Goal: Task Accomplishment & Management: Manage account settings

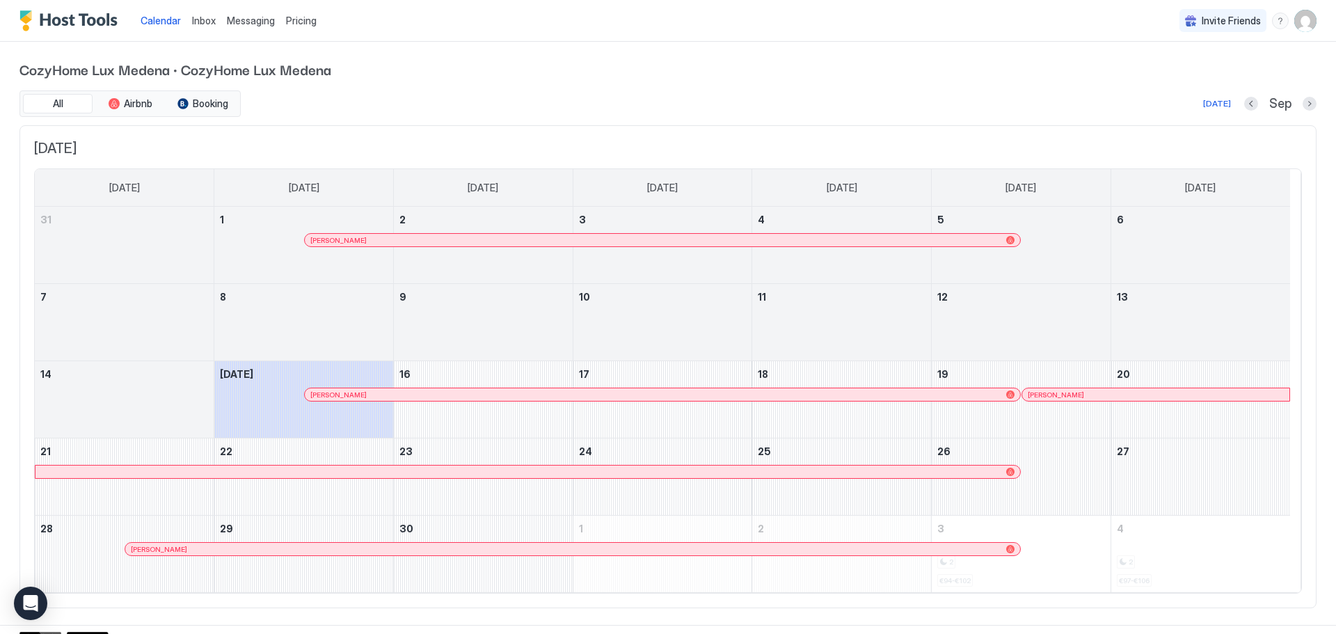
scroll to position [16, 0]
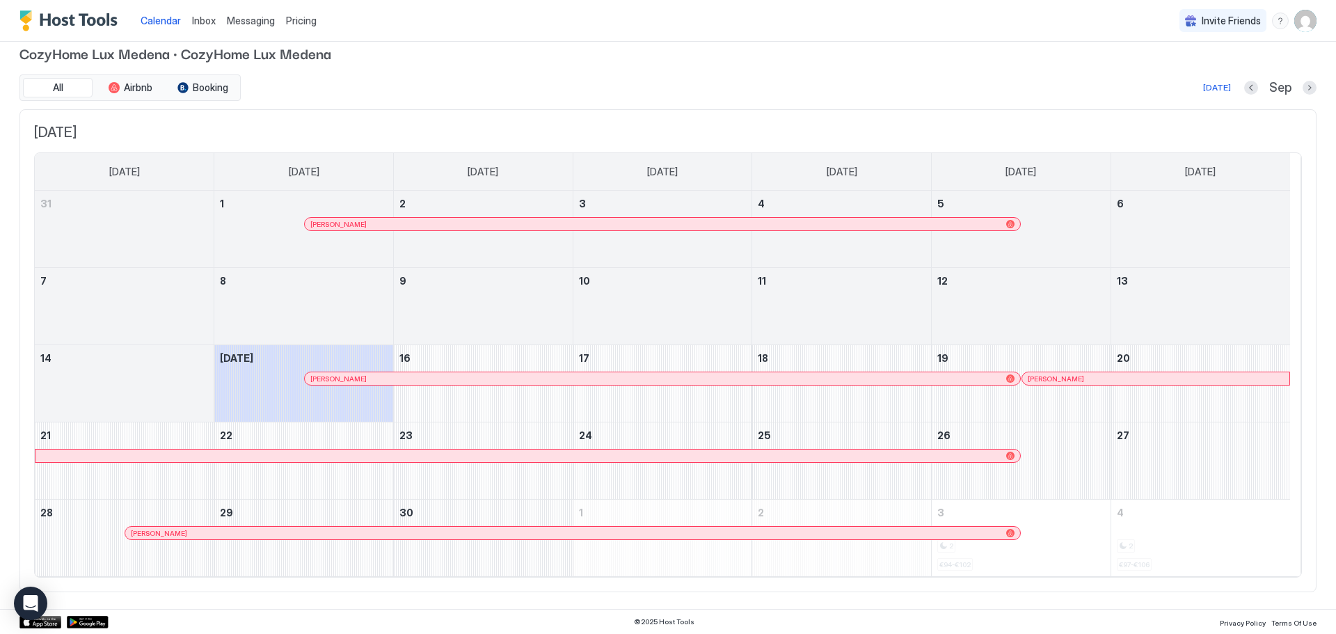
click at [1294, 24] on img "User profile" at bounding box center [1305, 21] width 22 height 22
click at [1160, 82] on span "Settings" at bounding box center [1170, 78] width 38 height 13
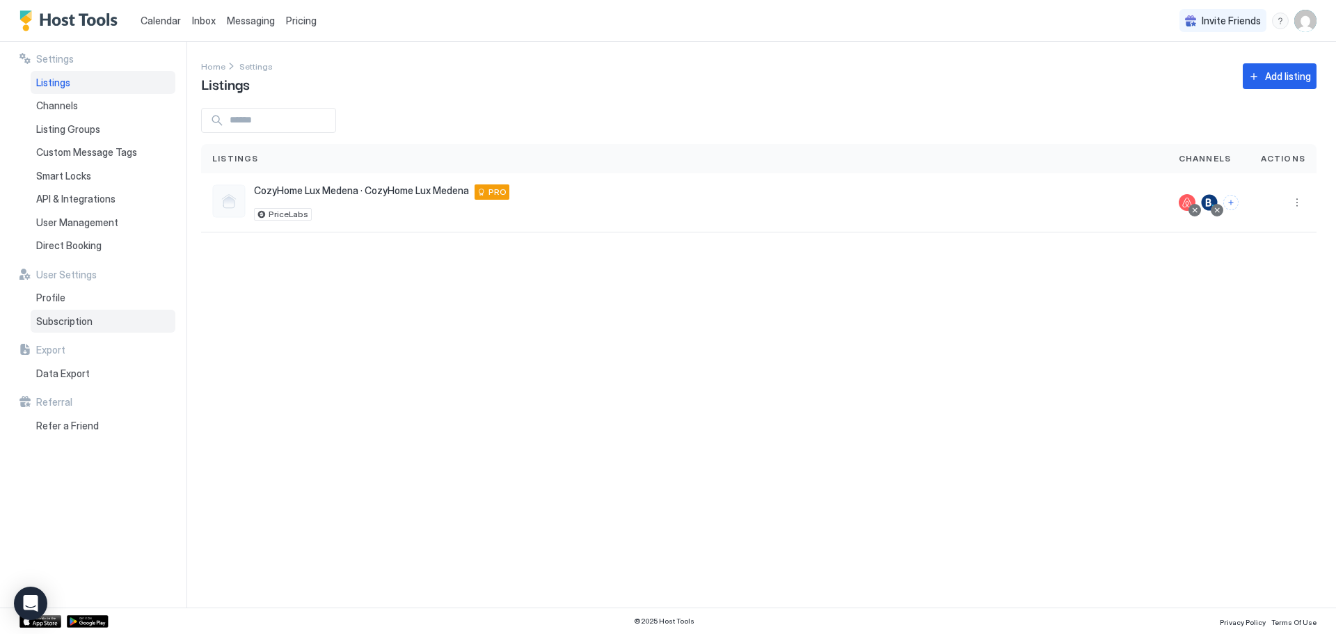
click at [61, 330] on div "Subscription" at bounding box center [103, 322] width 145 height 24
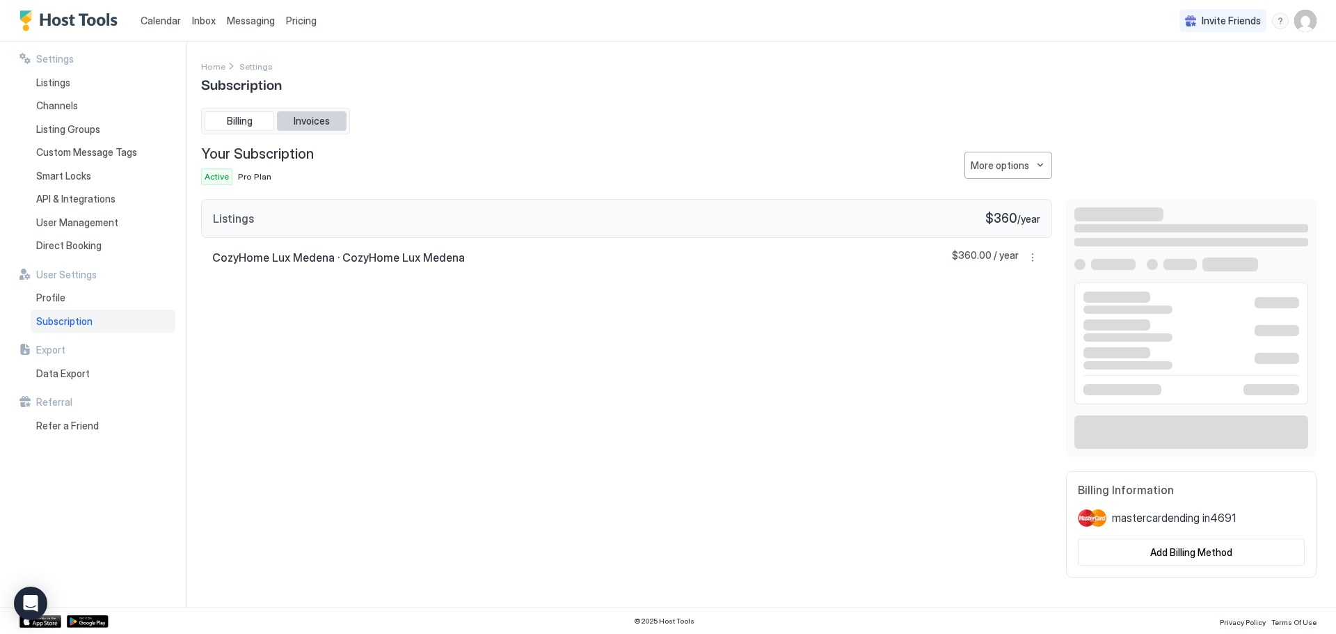
click at [321, 120] on span "Invoices" at bounding box center [312, 121] width 36 height 13
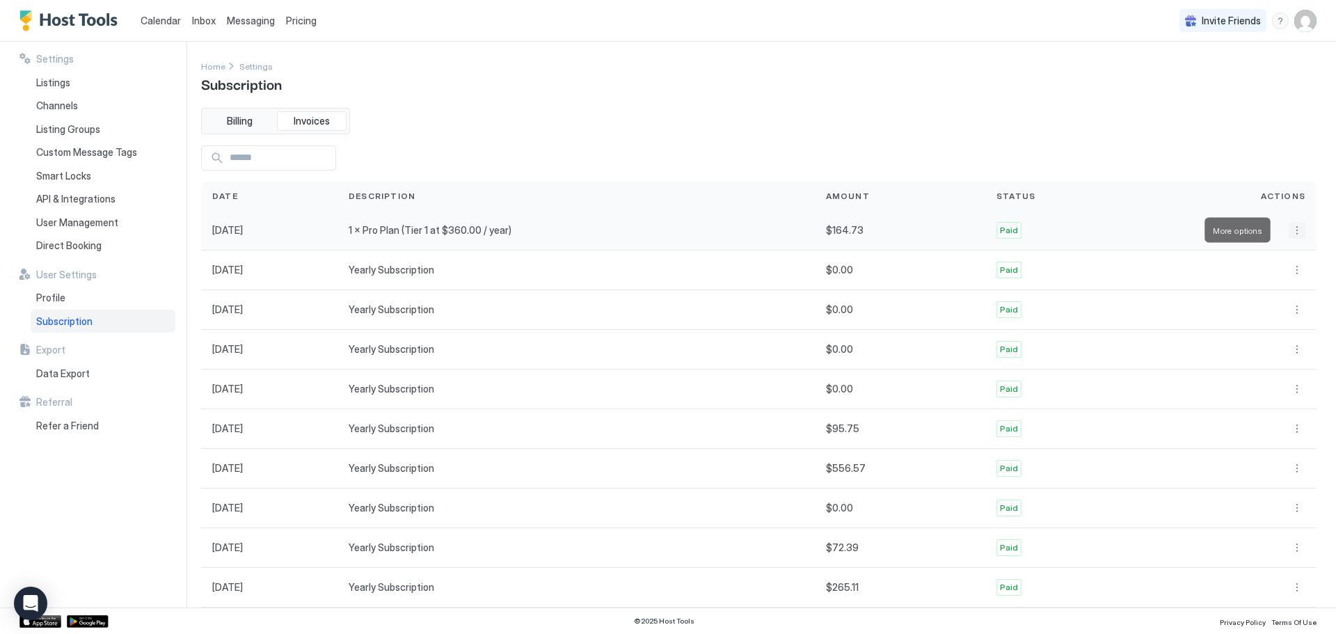
click at [1291, 227] on button "More options" at bounding box center [1297, 230] width 17 height 17
click at [1266, 270] on span "Download" at bounding box center [1271, 272] width 41 height 10
